Goal: Information Seeking & Learning: Learn about a topic

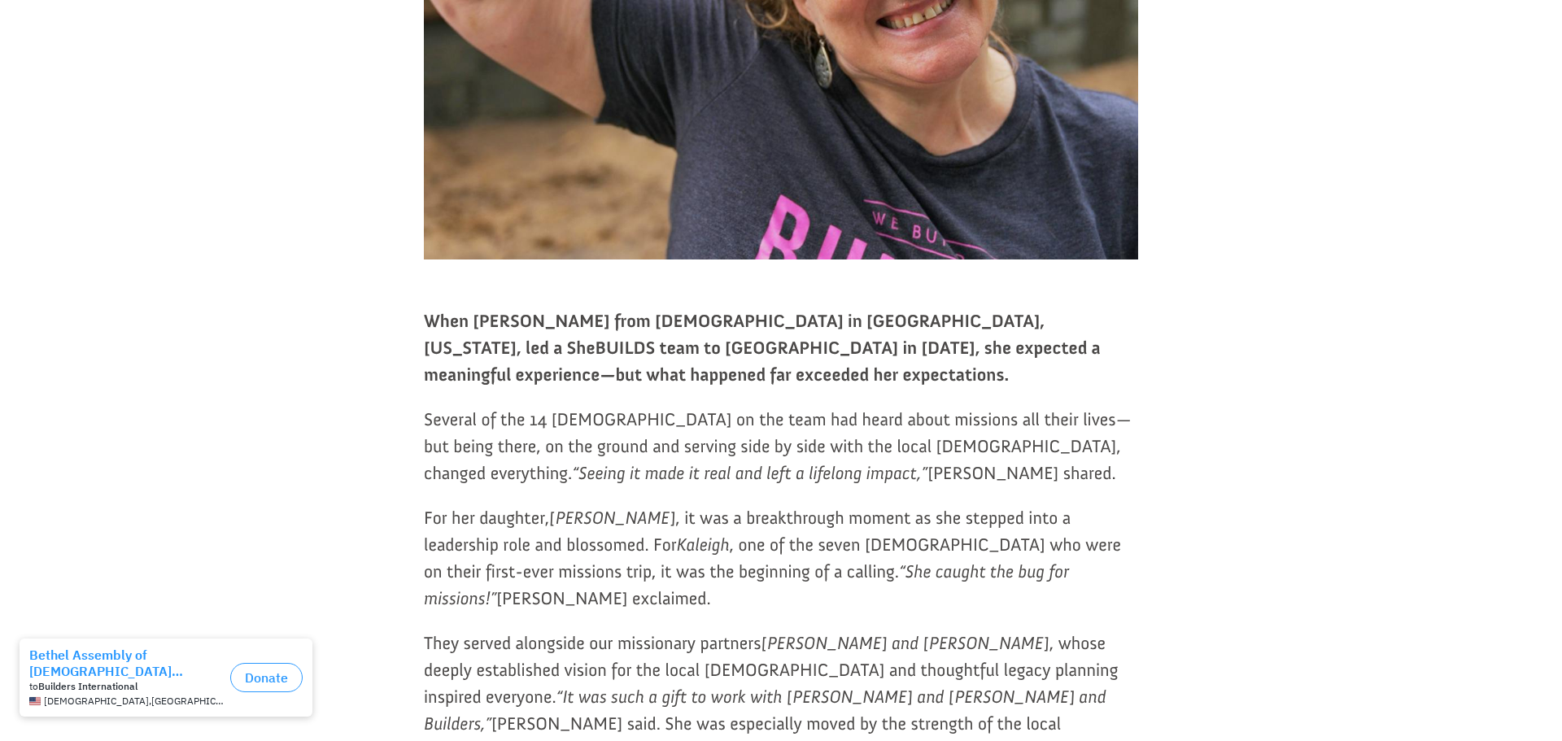
scroll to position [734, 0]
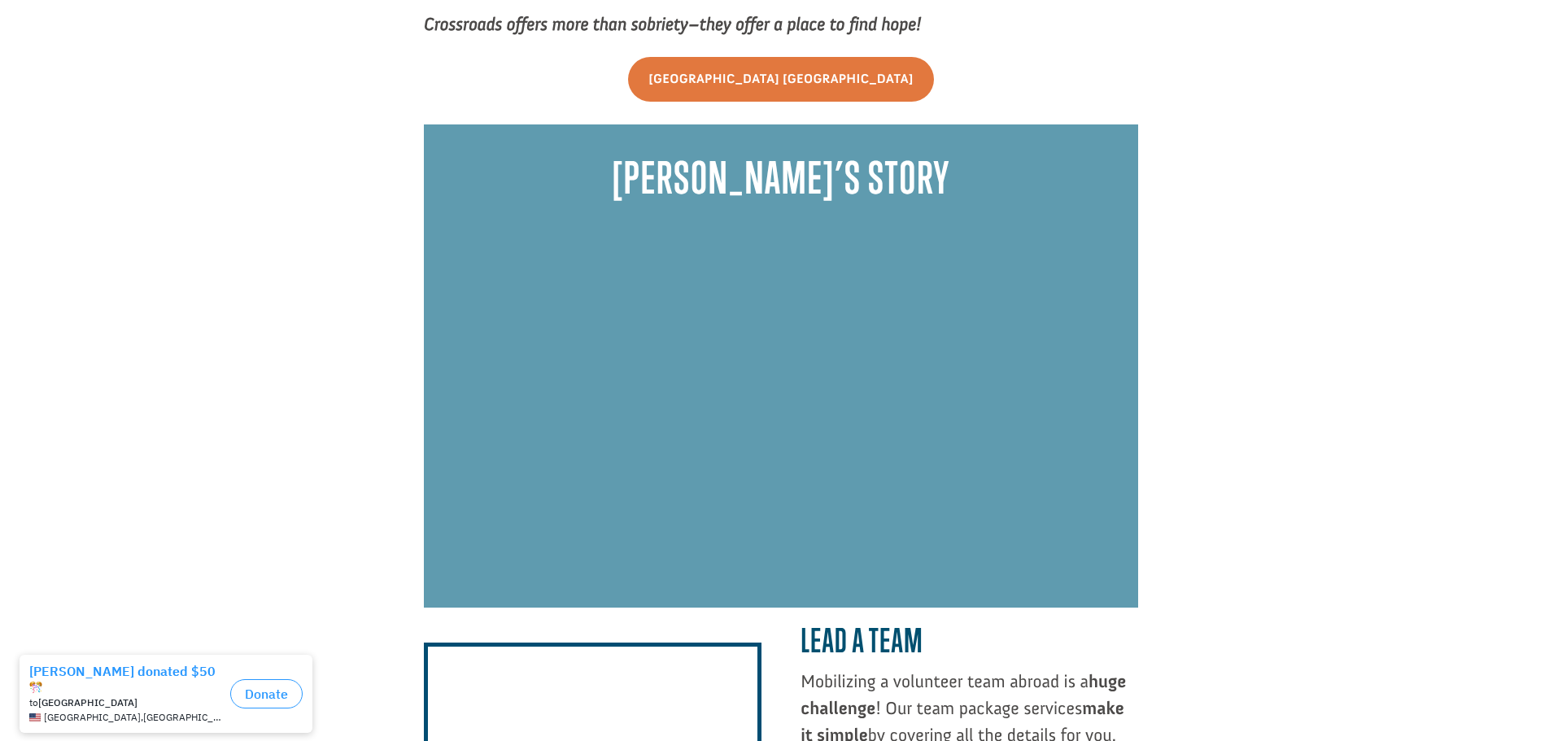
scroll to position [1890, 0]
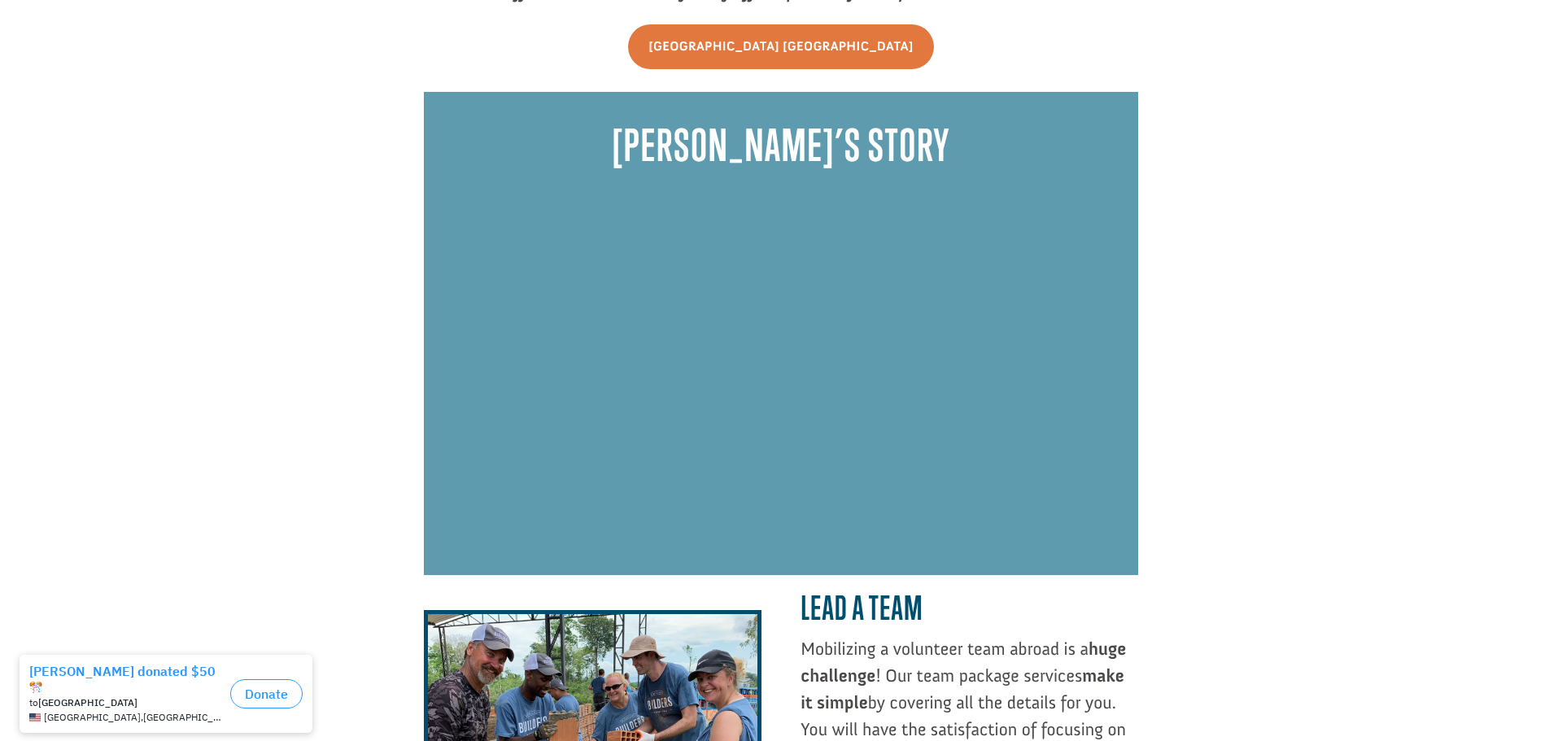
click at [865, 552] on div "[PERSON_NAME]’s Story" at bounding box center [781, 347] width 714 height 455
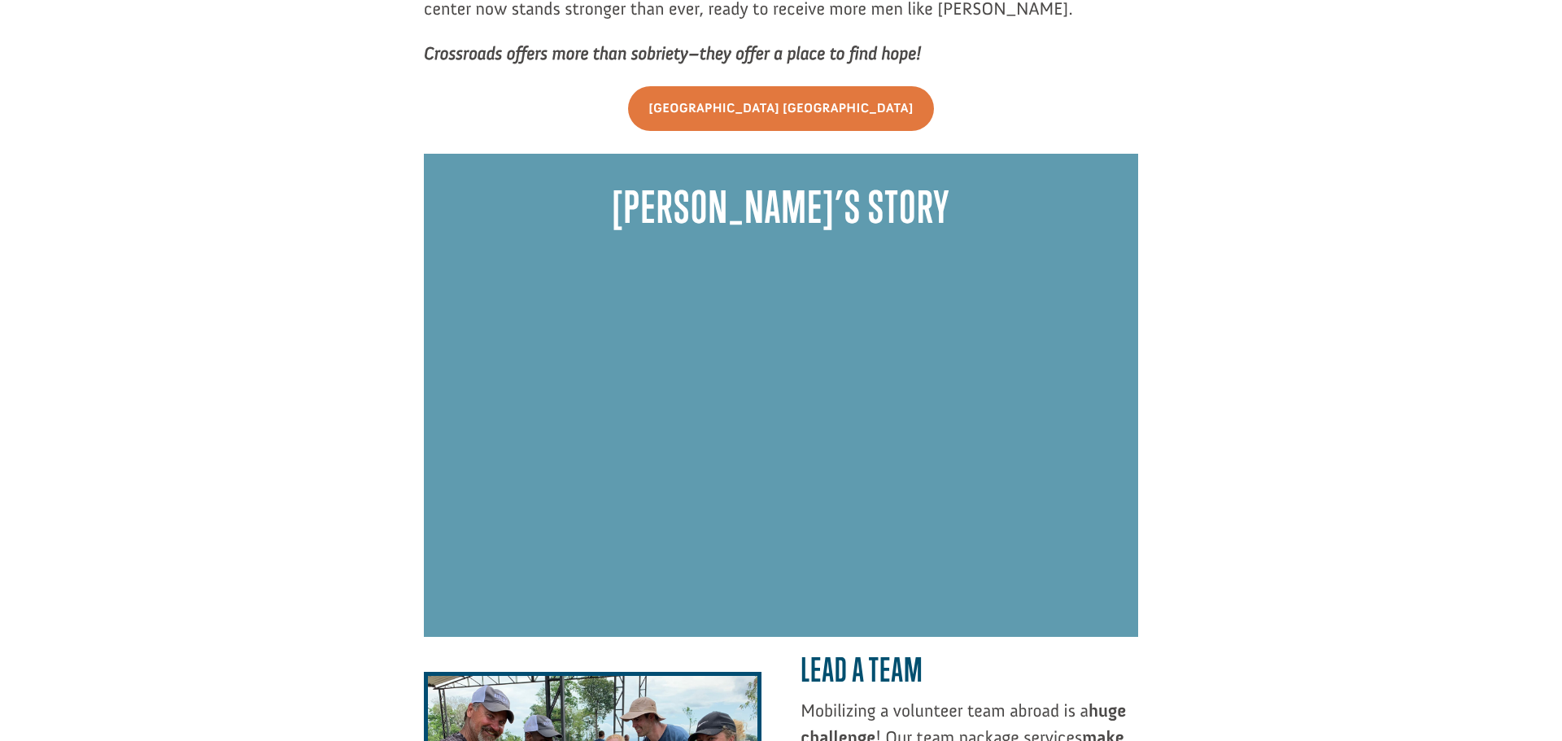
scroll to position [1841, 0]
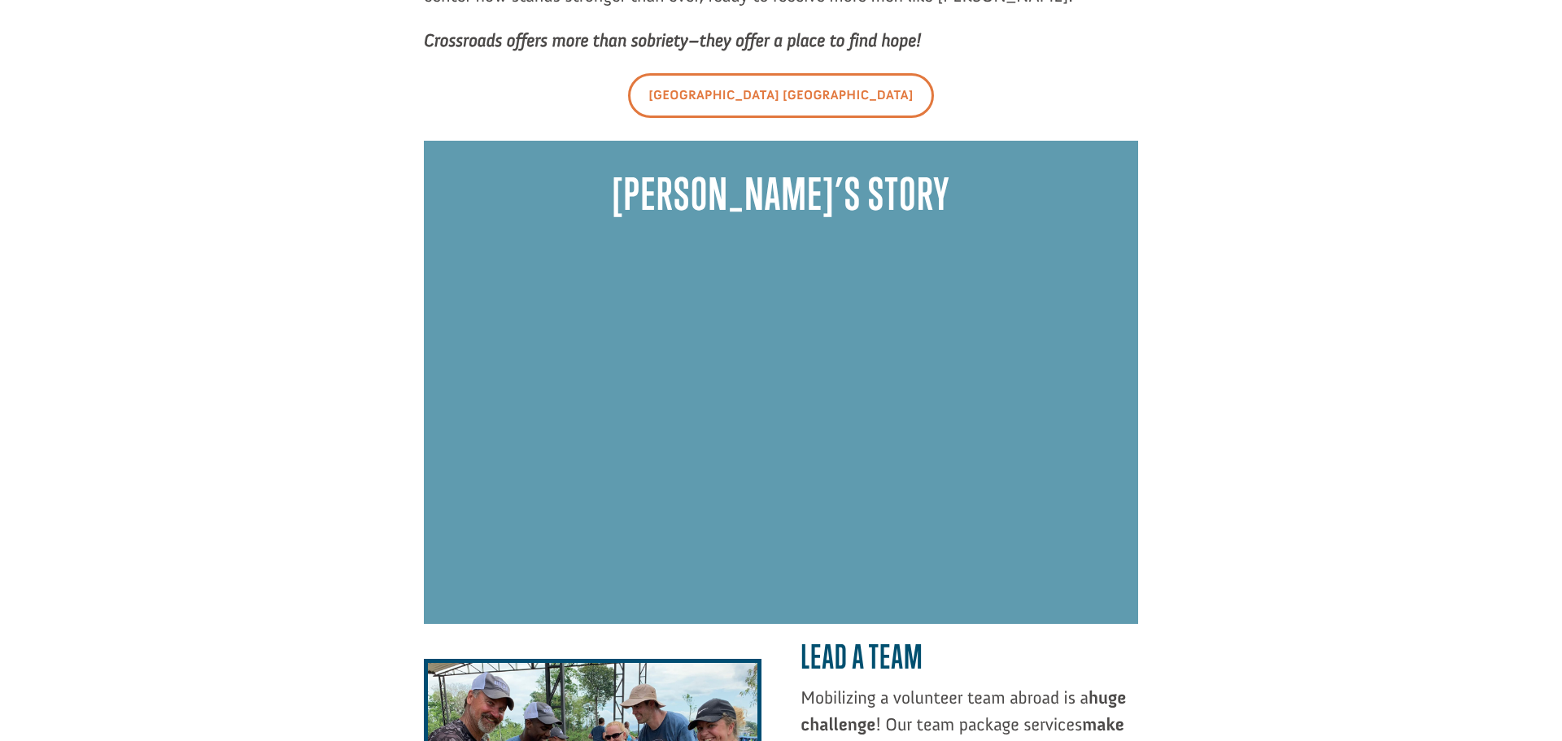
click at [745, 100] on link "[GEOGRAPHIC_DATA] [GEOGRAPHIC_DATA]" at bounding box center [780, 95] width 305 height 45
